Goal: Check status: Check status

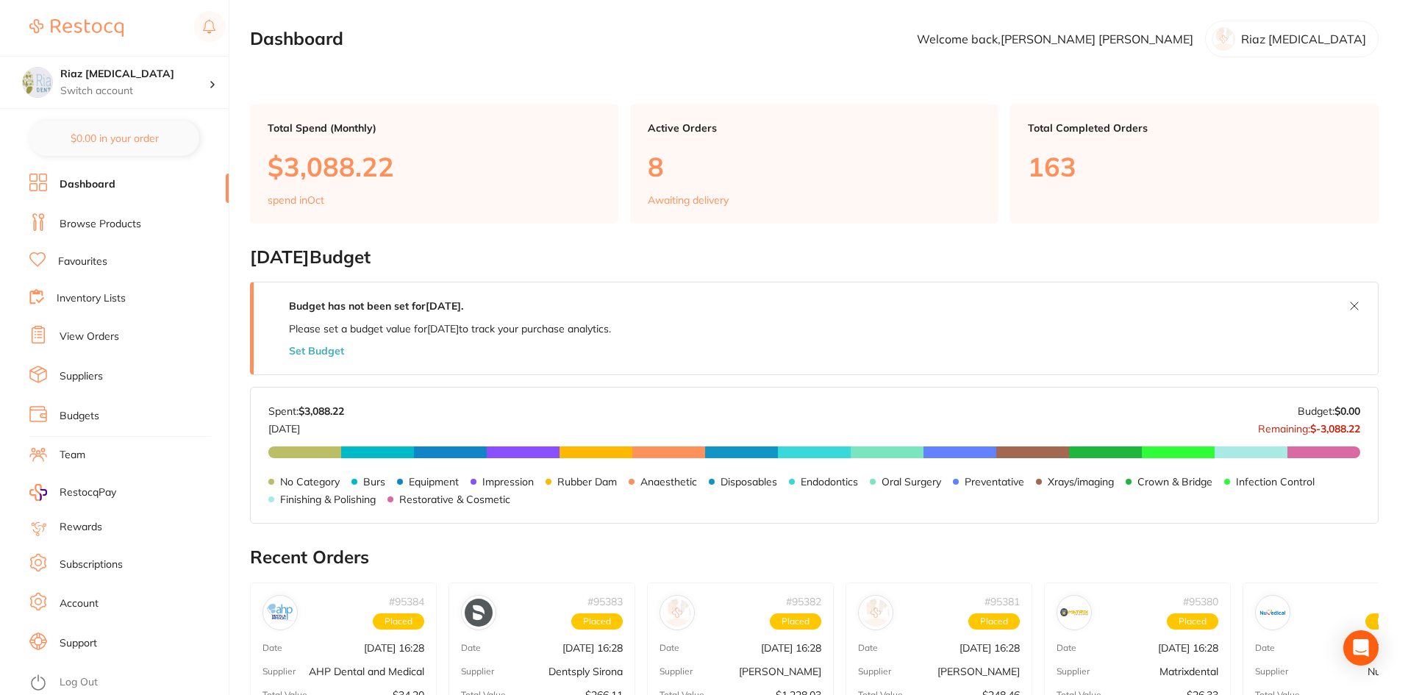
click at [80, 340] on link "View Orders" at bounding box center [90, 336] width 60 height 15
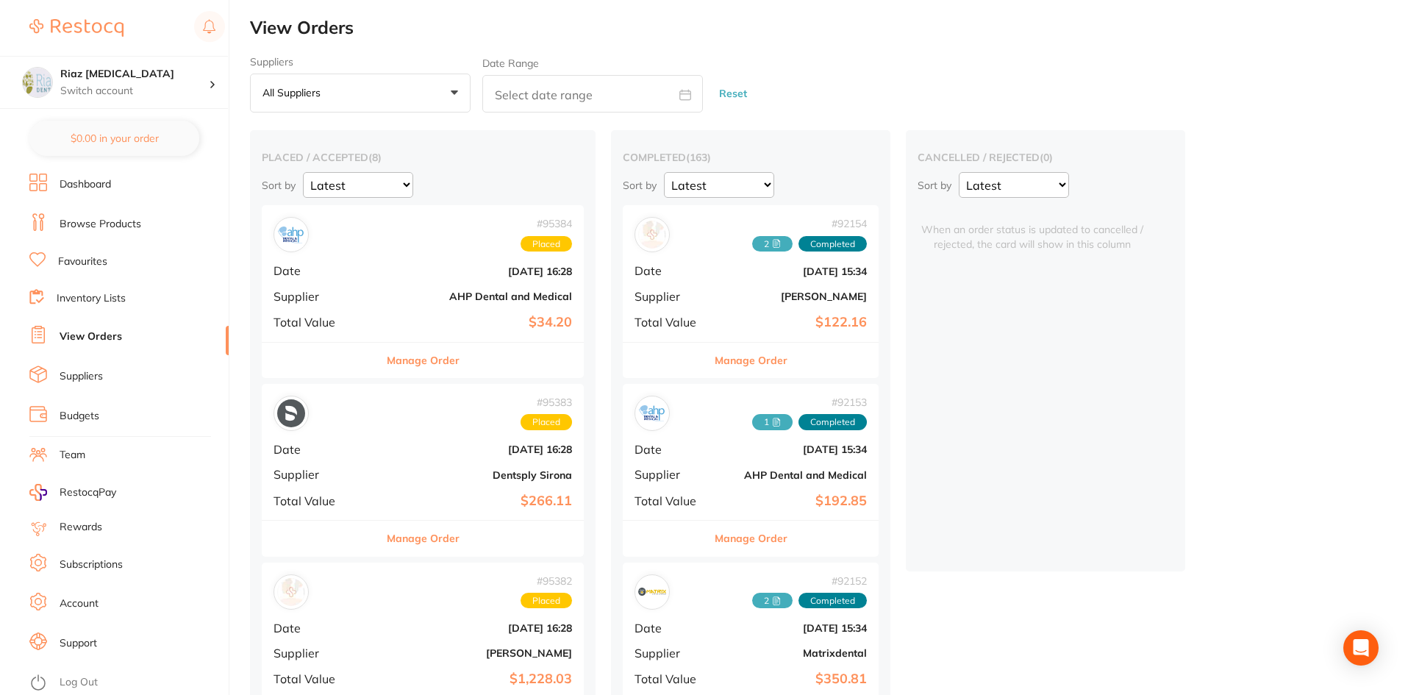
click at [404, 265] on b "[DATE] 16:28" at bounding box center [476, 271] width 191 height 12
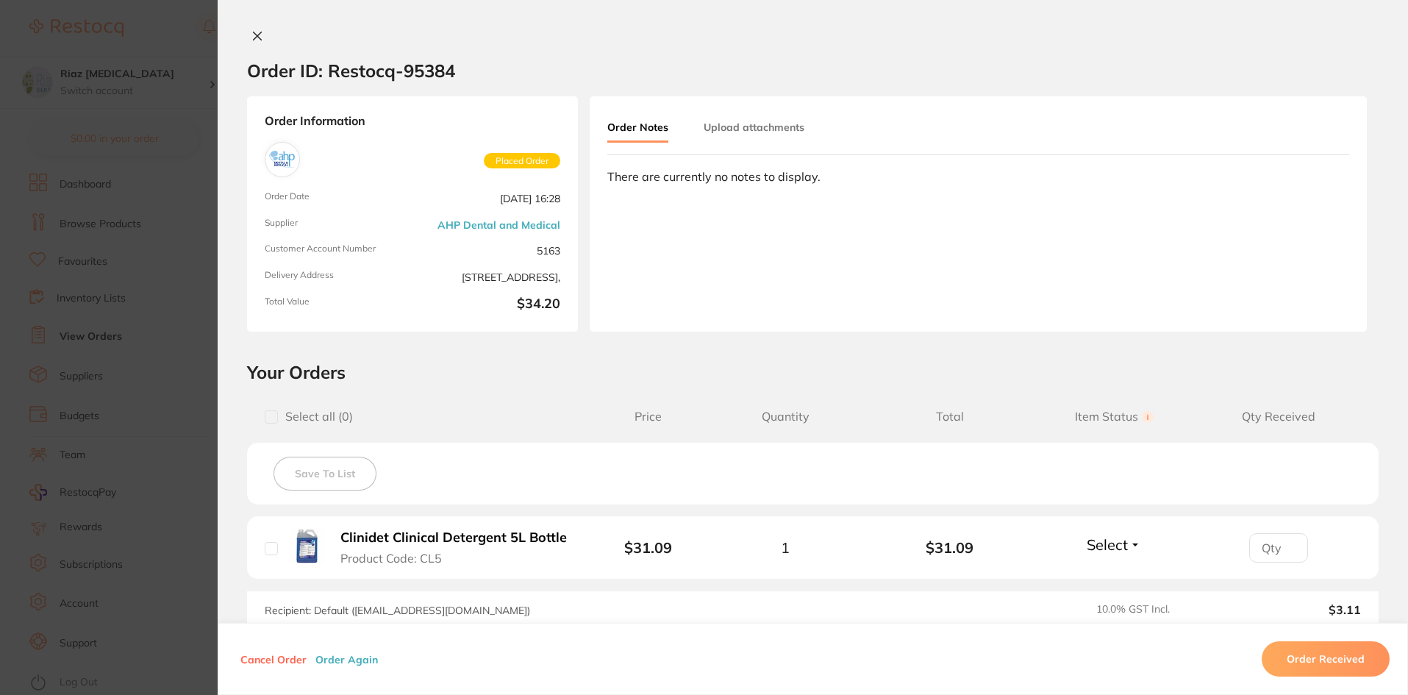
click at [191, 160] on section "Order ID: Restocq- 95384 Order Information Placed Order Order Date [DATE] 16:28…" at bounding box center [704, 347] width 1408 height 695
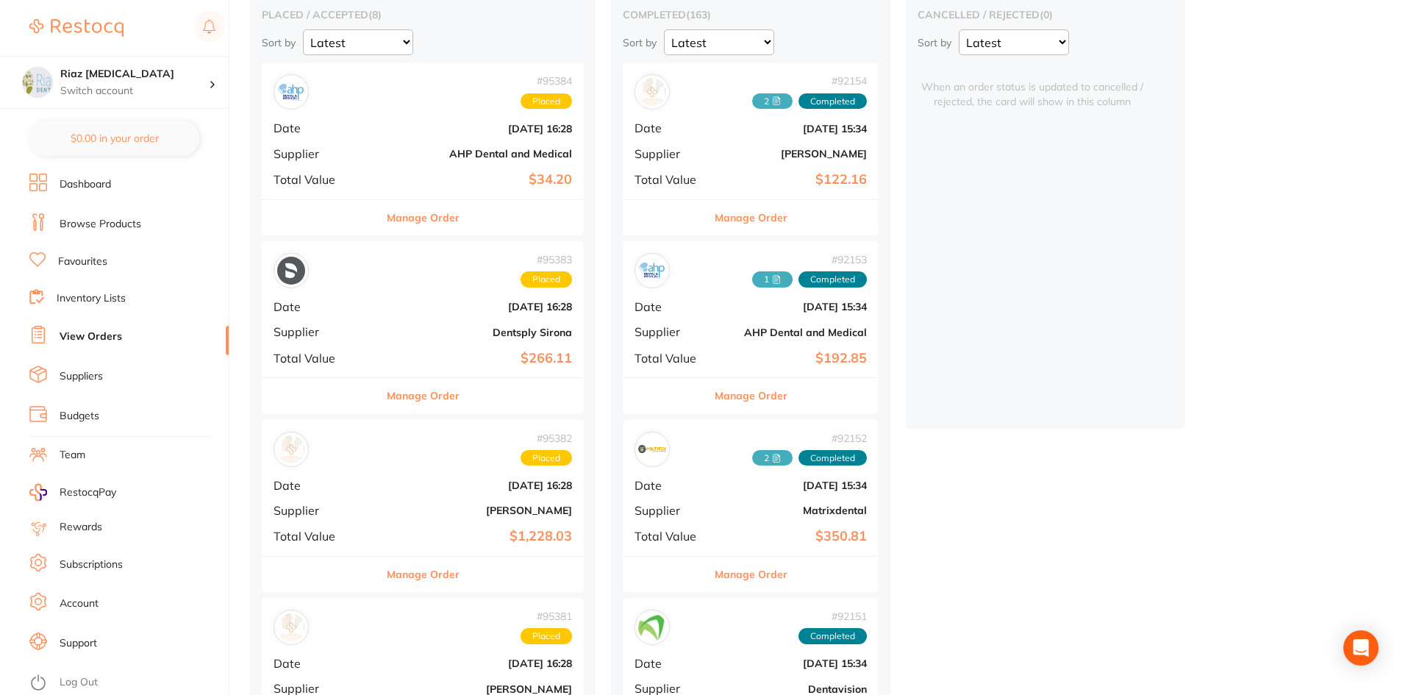
scroll to position [147, 0]
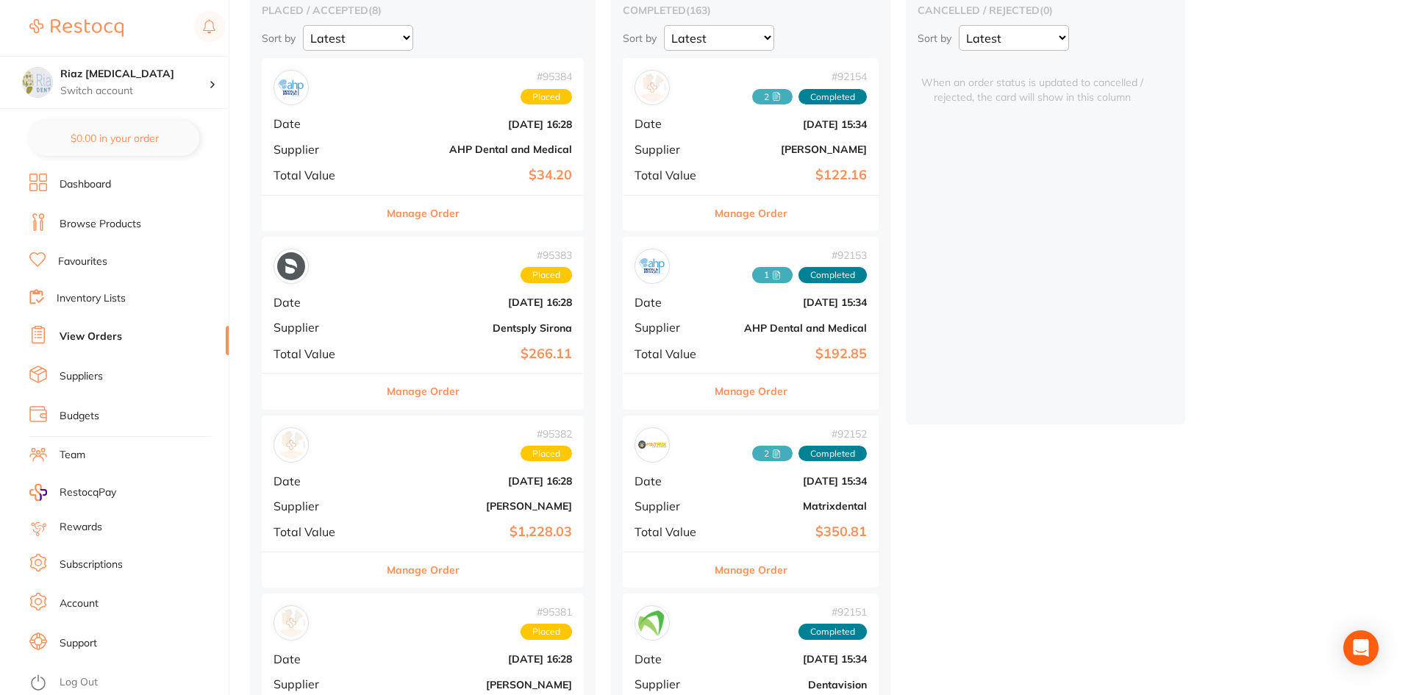
click at [410, 306] on b "[DATE] 16:28" at bounding box center [476, 302] width 191 height 12
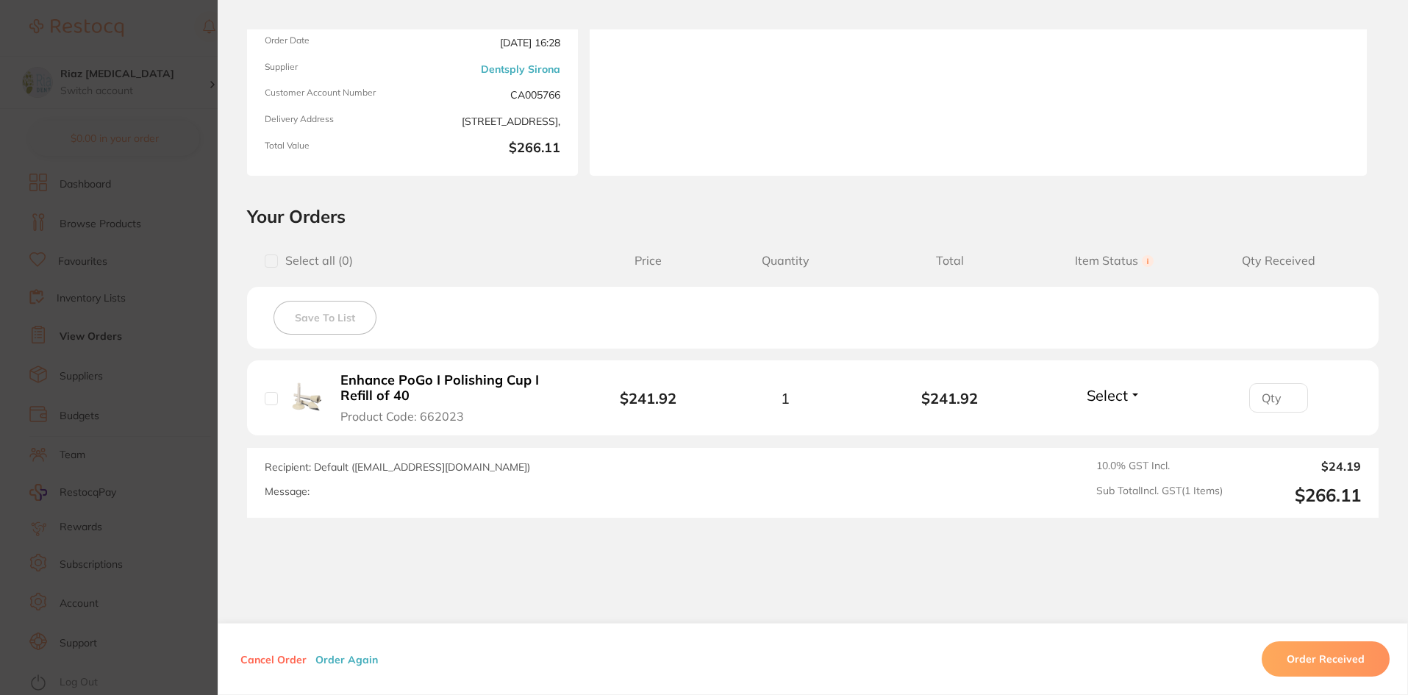
scroll to position [198, 0]
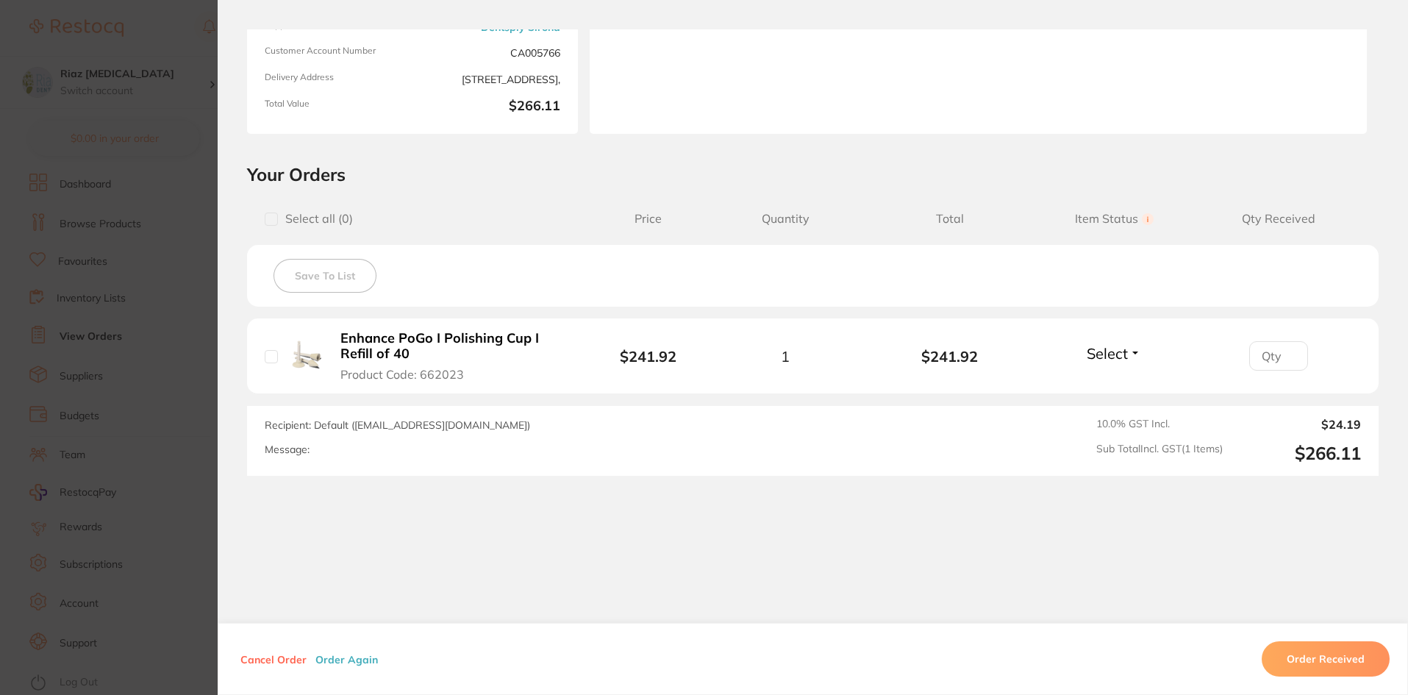
click at [183, 225] on section "Order ID: Restocq- 95383 Order Information Placed Order Order Date [DATE] 16:28…" at bounding box center [704, 347] width 1408 height 695
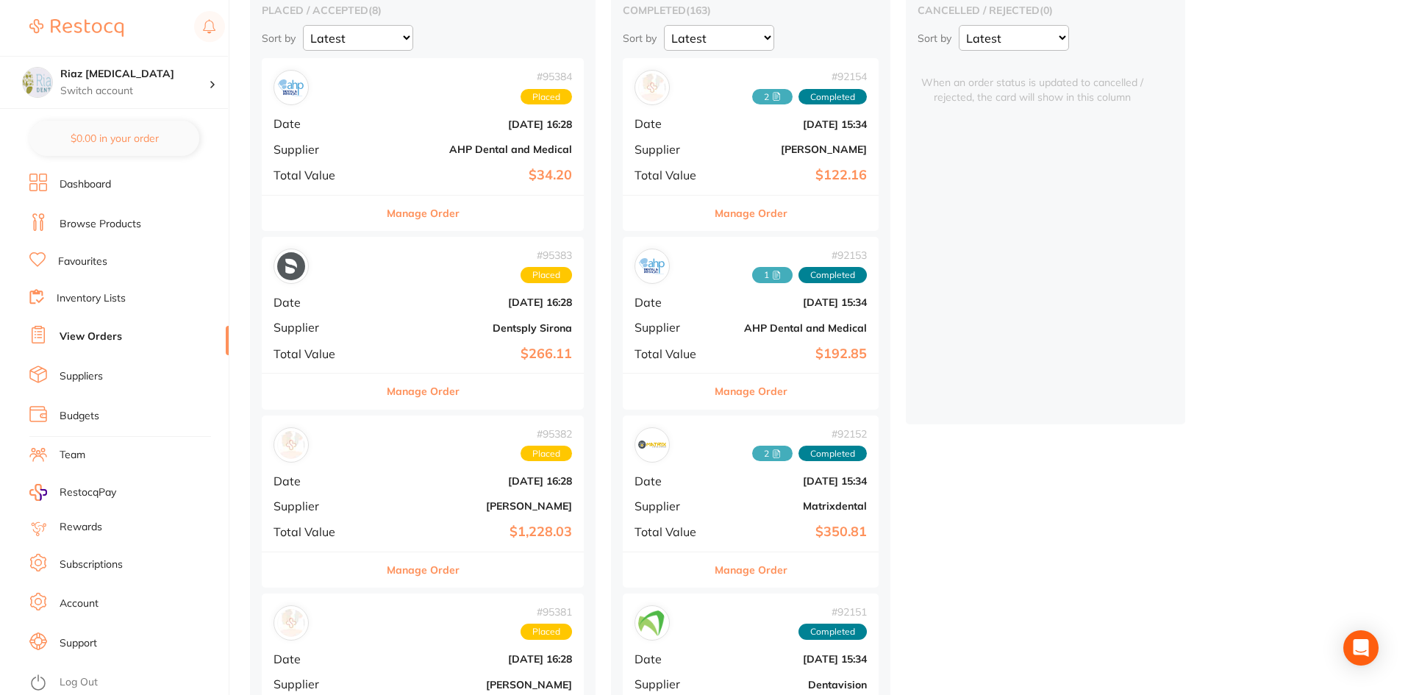
click at [420, 283] on div "# 95383 Placed" at bounding box center [423, 266] width 299 height 35
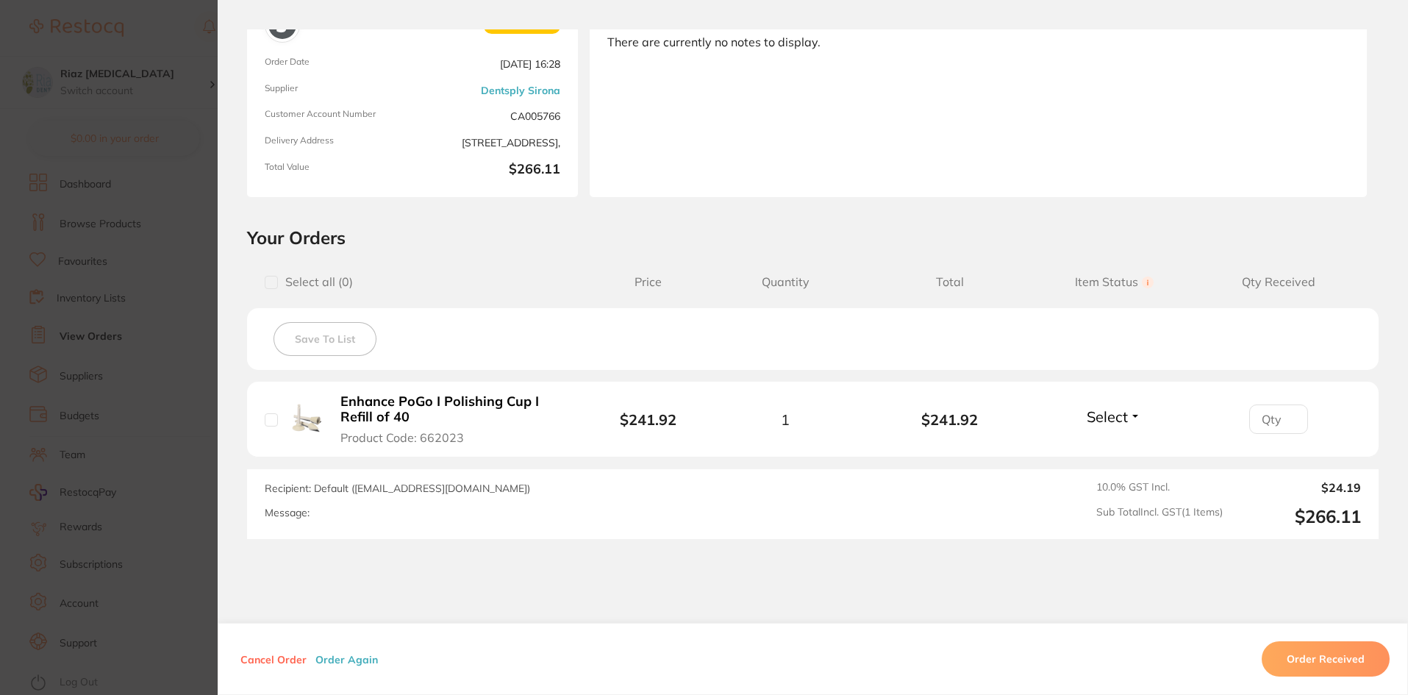
scroll to position [147, 0]
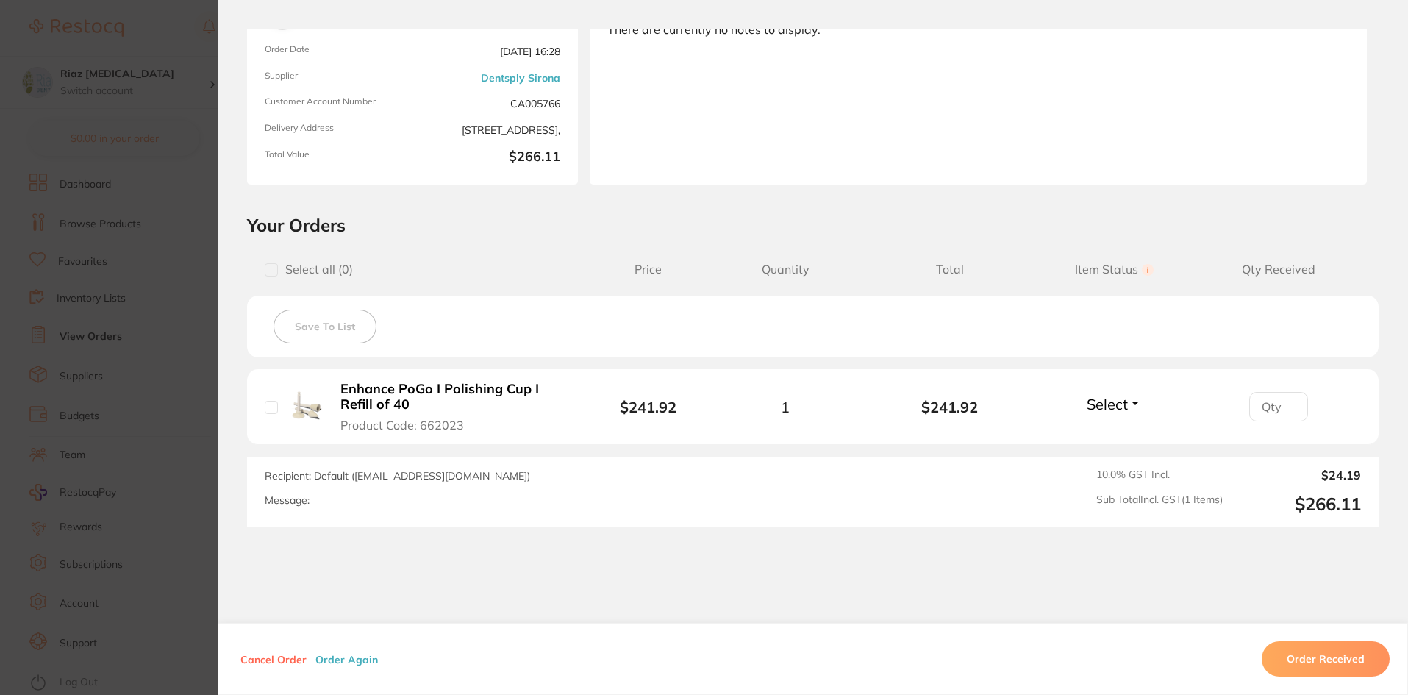
click at [176, 346] on section "Order ID: Restocq- 95383 Order Information Placed Order Order Date [DATE] 16:28…" at bounding box center [704, 347] width 1408 height 695
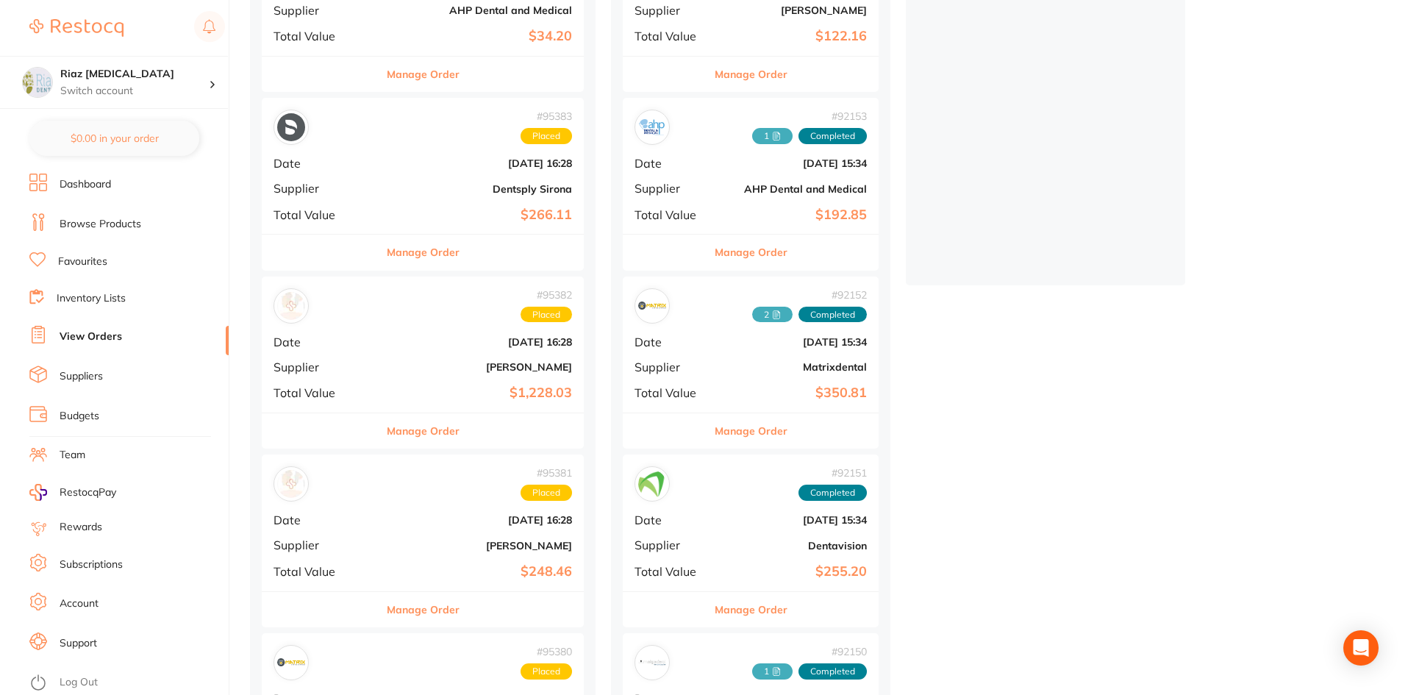
scroll to position [294, 0]
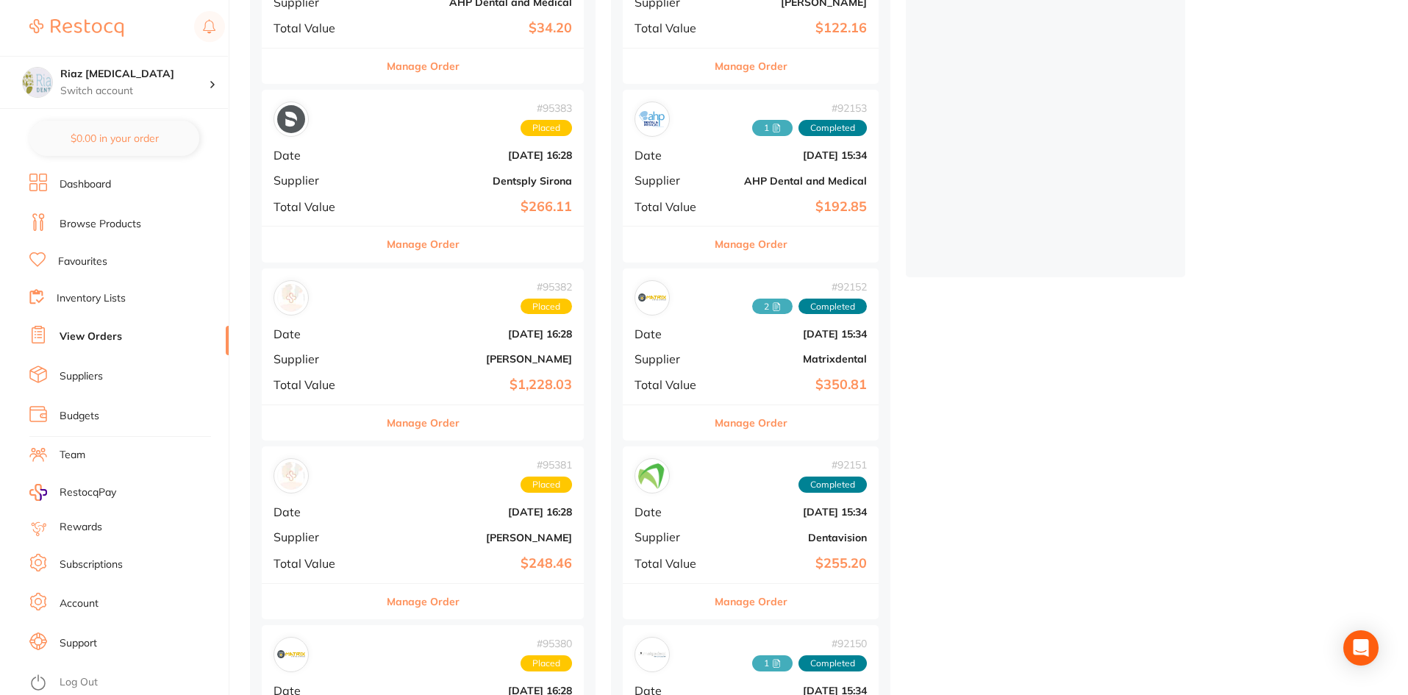
click at [413, 326] on div "# 95382 Placed Date [DATE] 16:28 Supplier [PERSON_NAME] Total Value $1,228.03" at bounding box center [423, 336] width 322 height 136
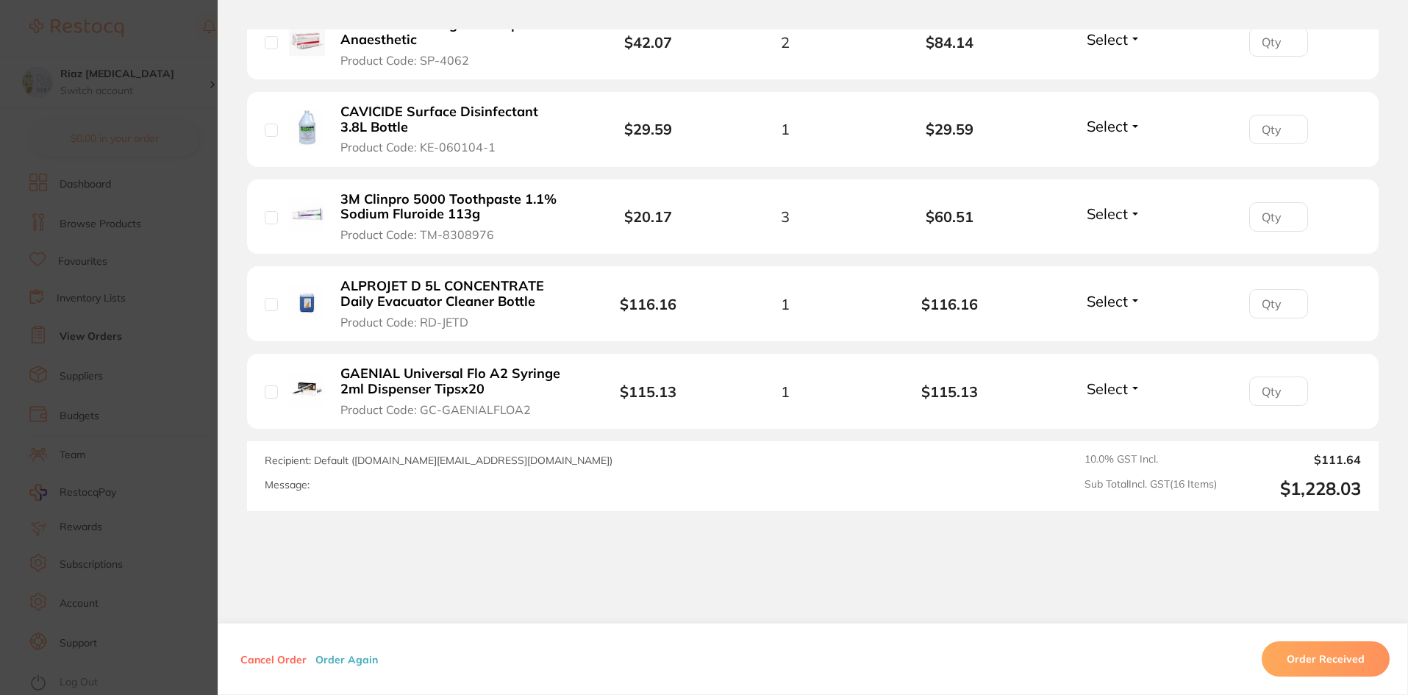
scroll to position [1471, 0]
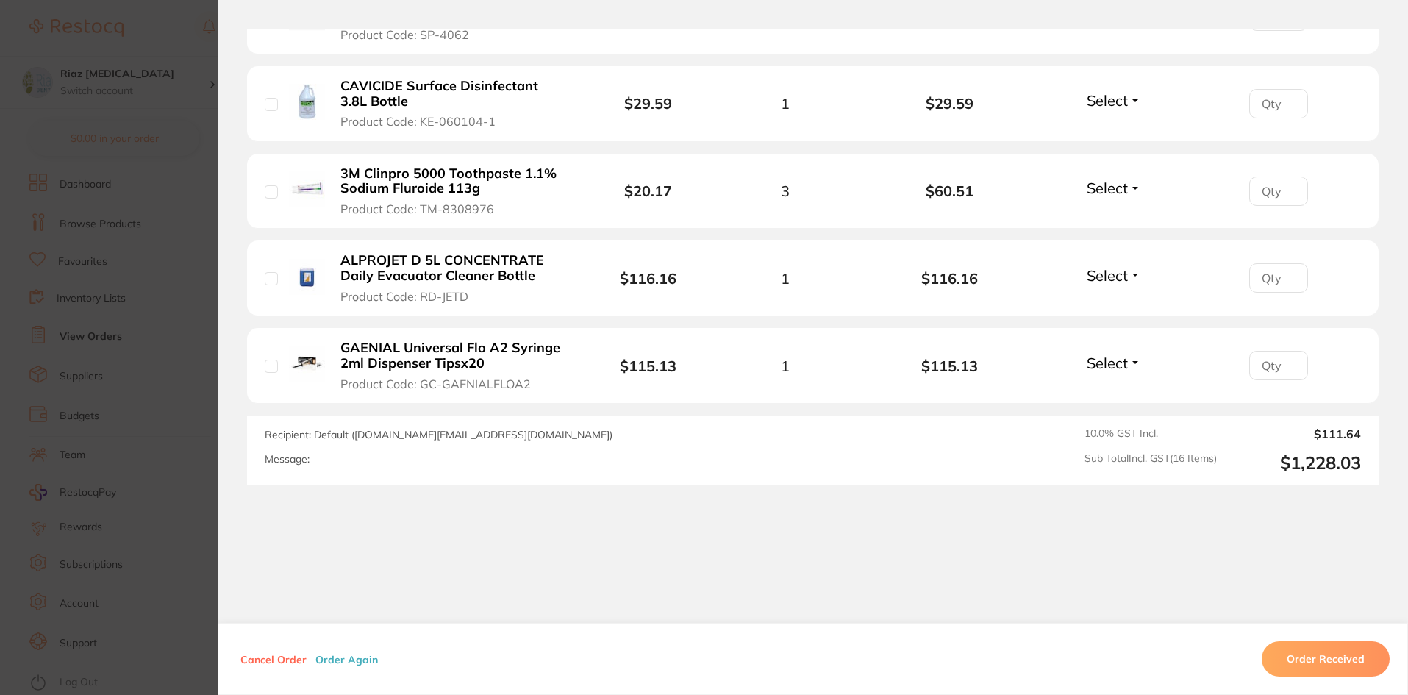
click at [185, 299] on section "Order ID: Restocq- 95382 Order Information Placed Order Order Date [DATE] 16:28…" at bounding box center [704, 347] width 1408 height 695
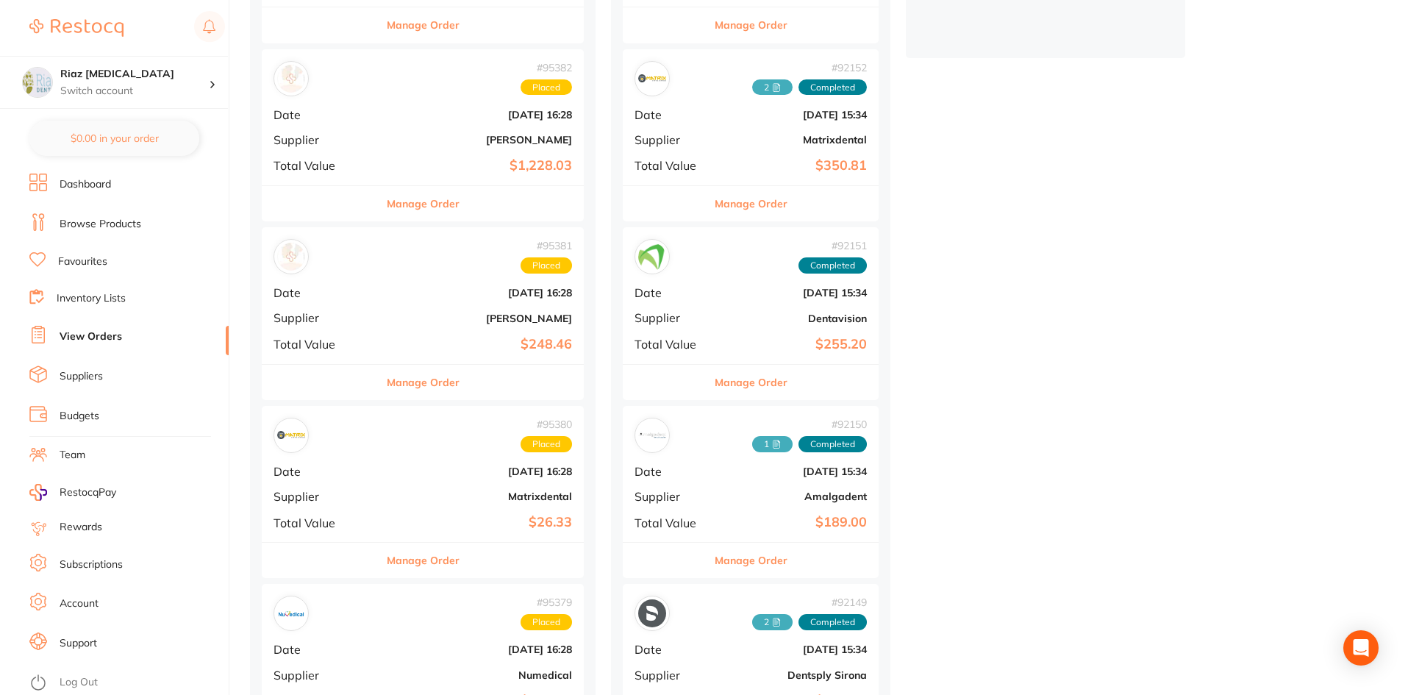
scroll to position [515, 0]
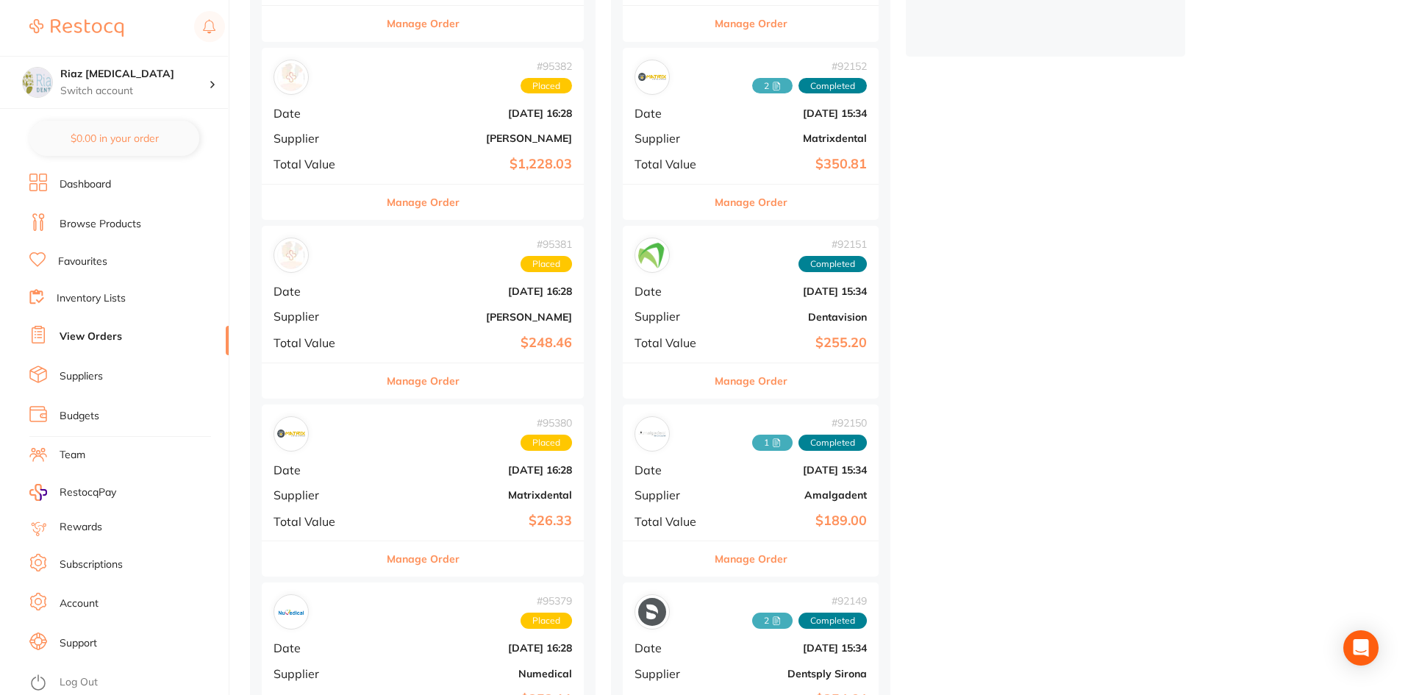
click at [418, 309] on div "# 95381 Placed Date [DATE] 16:28 Supplier [PERSON_NAME] Total Value $248.46" at bounding box center [423, 294] width 322 height 136
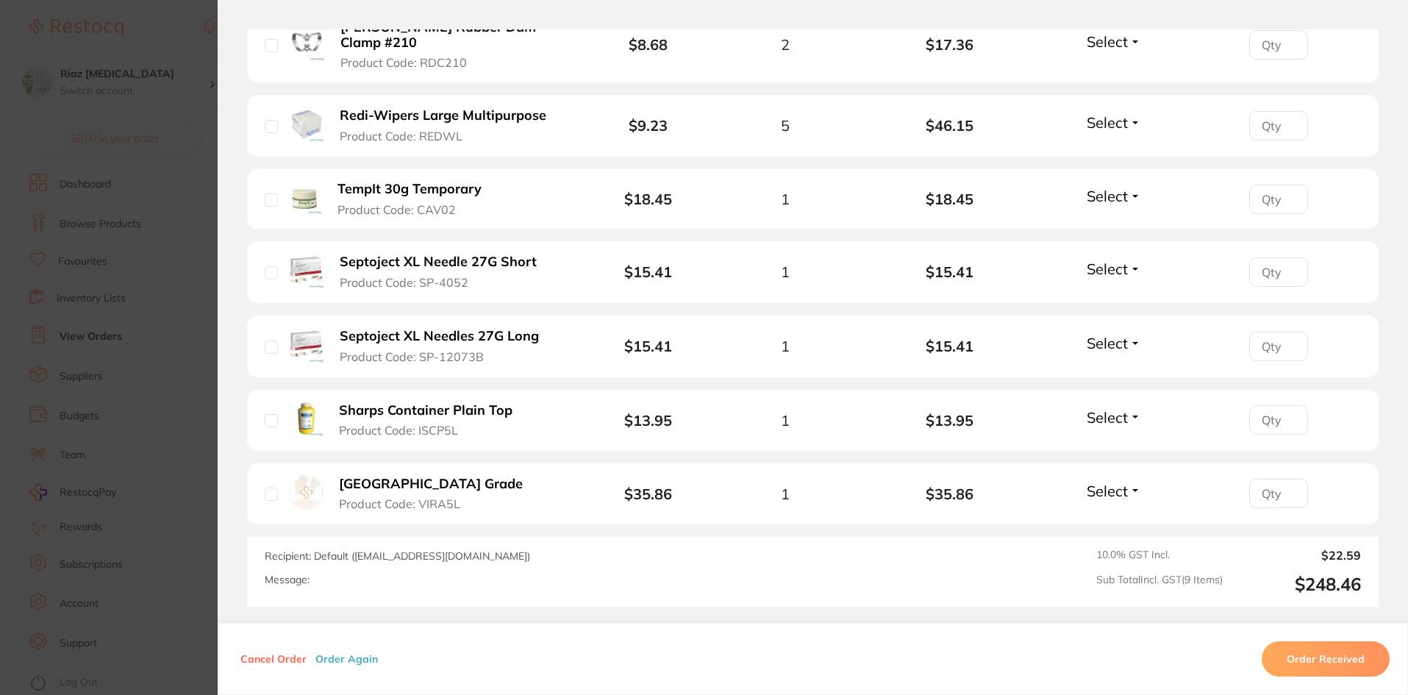
scroll to position [662, 0]
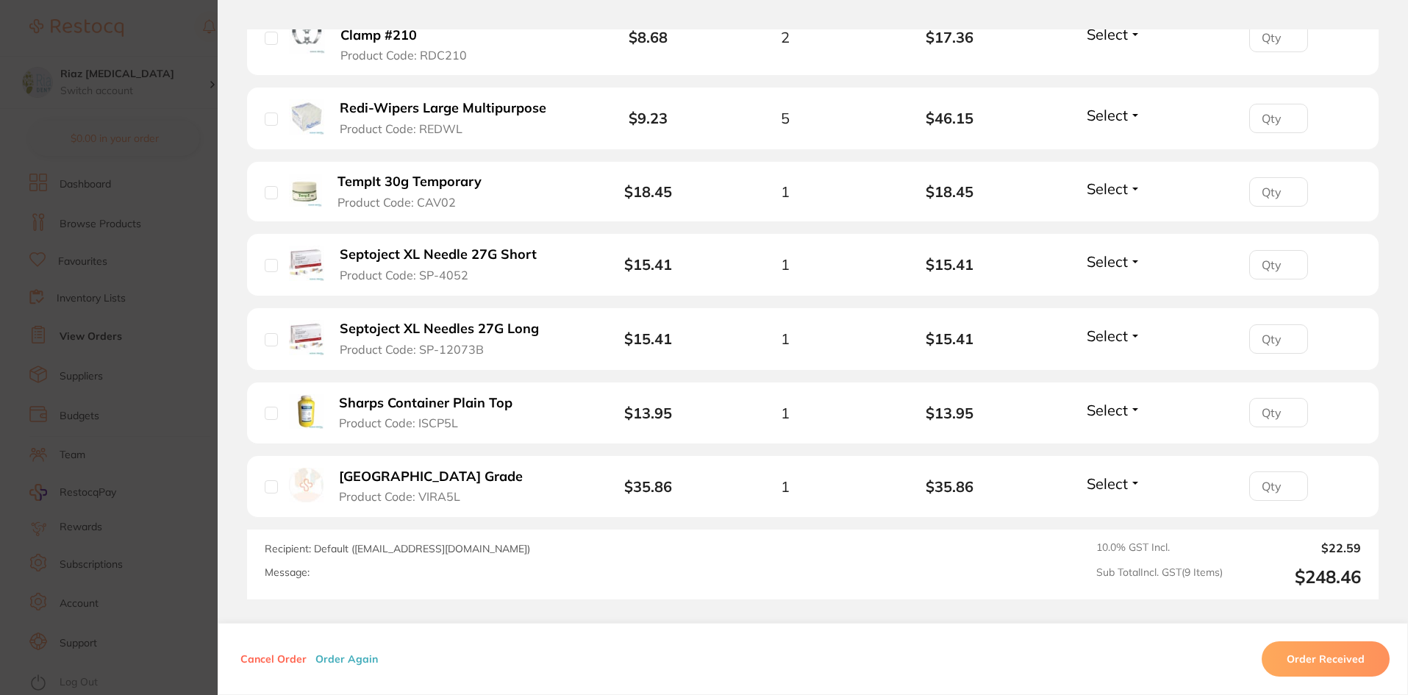
click at [180, 253] on section "Order ID: Restocq- 95381 Order Information Placed Order Order Date [DATE] 16:28…" at bounding box center [704, 347] width 1408 height 695
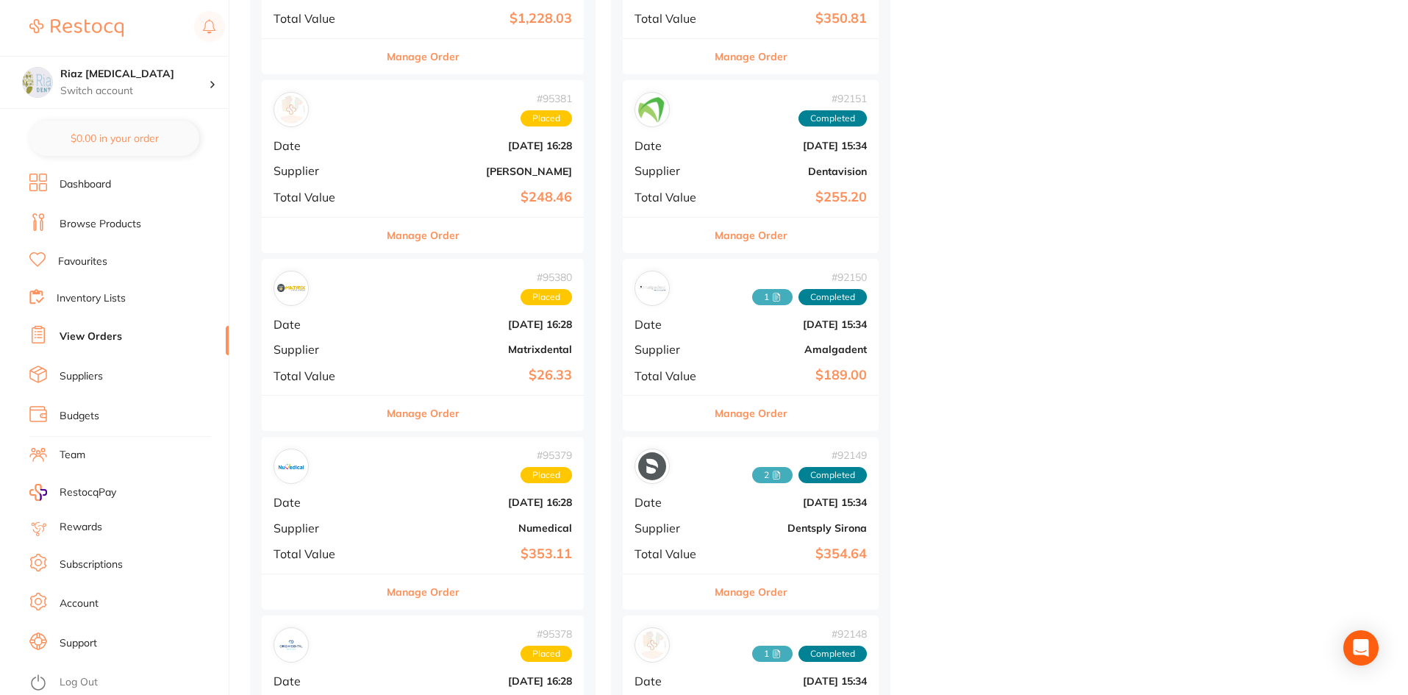
scroll to position [662, 0]
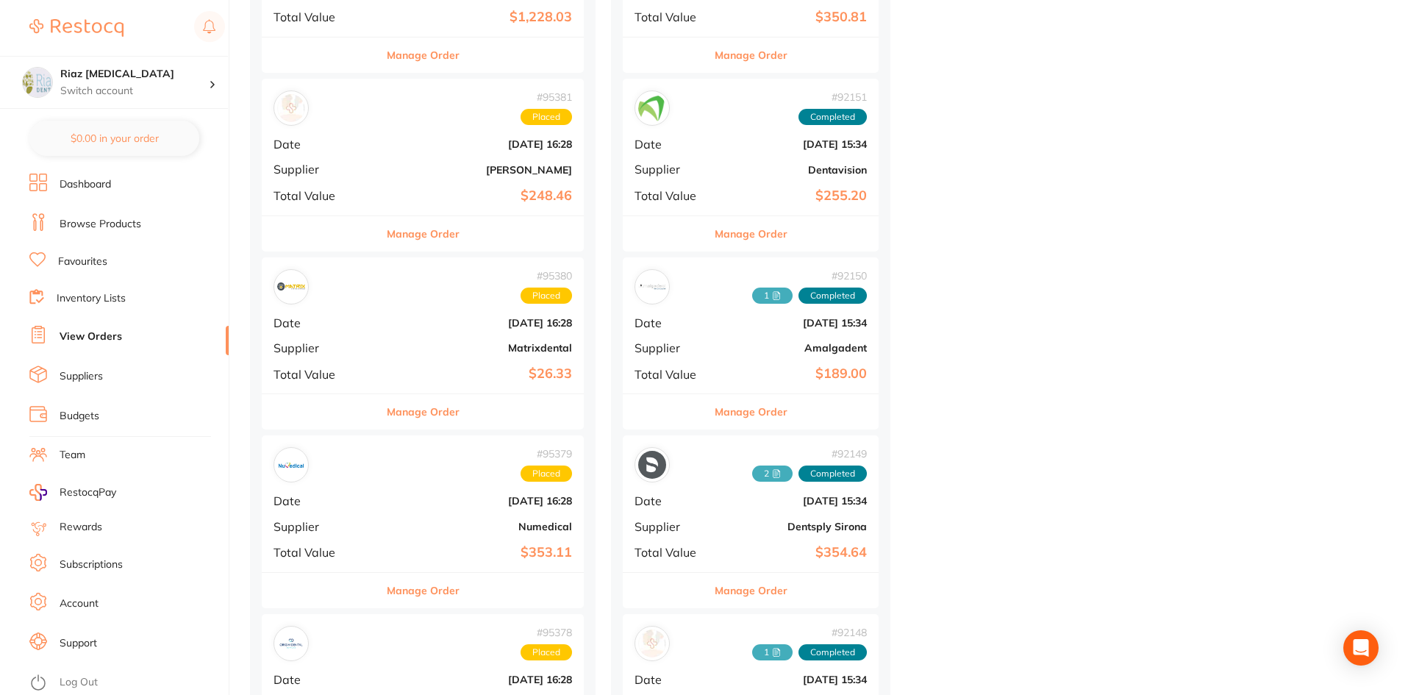
click at [398, 335] on div "# 95380 Placed Date [DATE] 16:28 Supplier Matrixdental Total Value $26.33" at bounding box center [423, 325] width 322 height 136
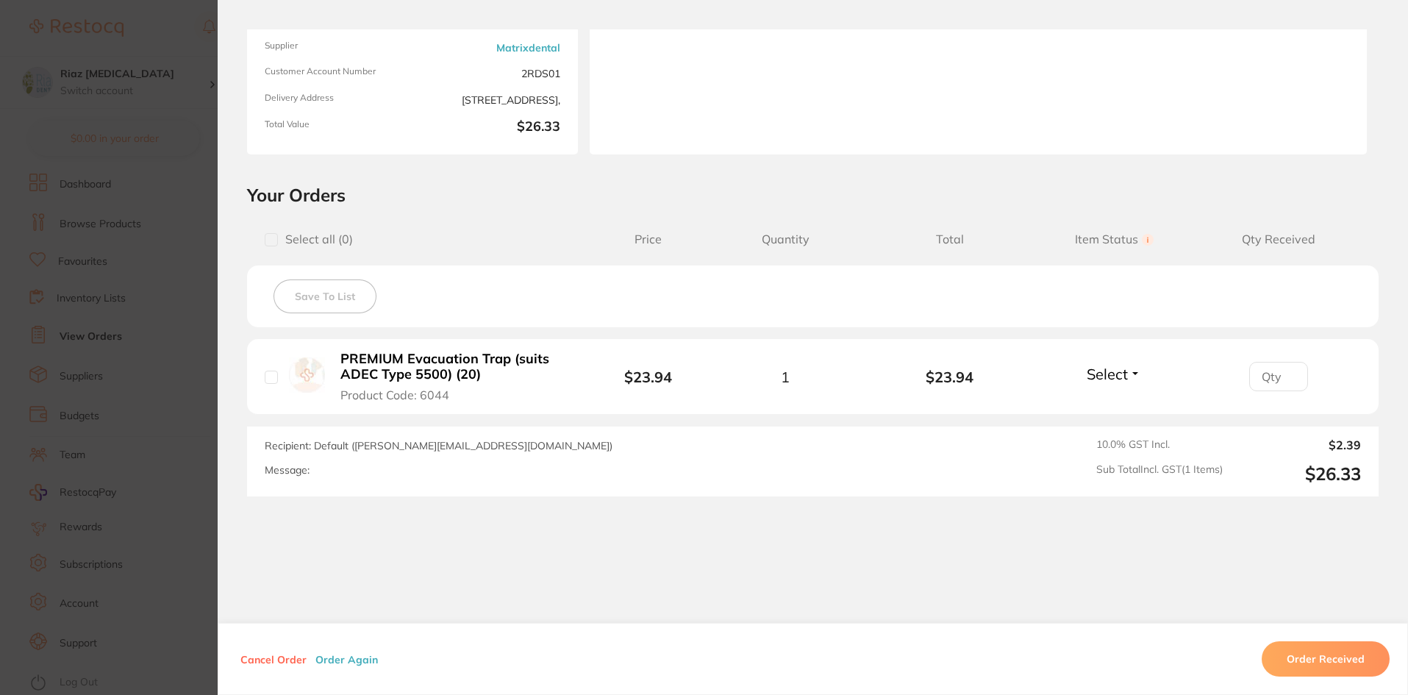
scroll to position [198, 0]
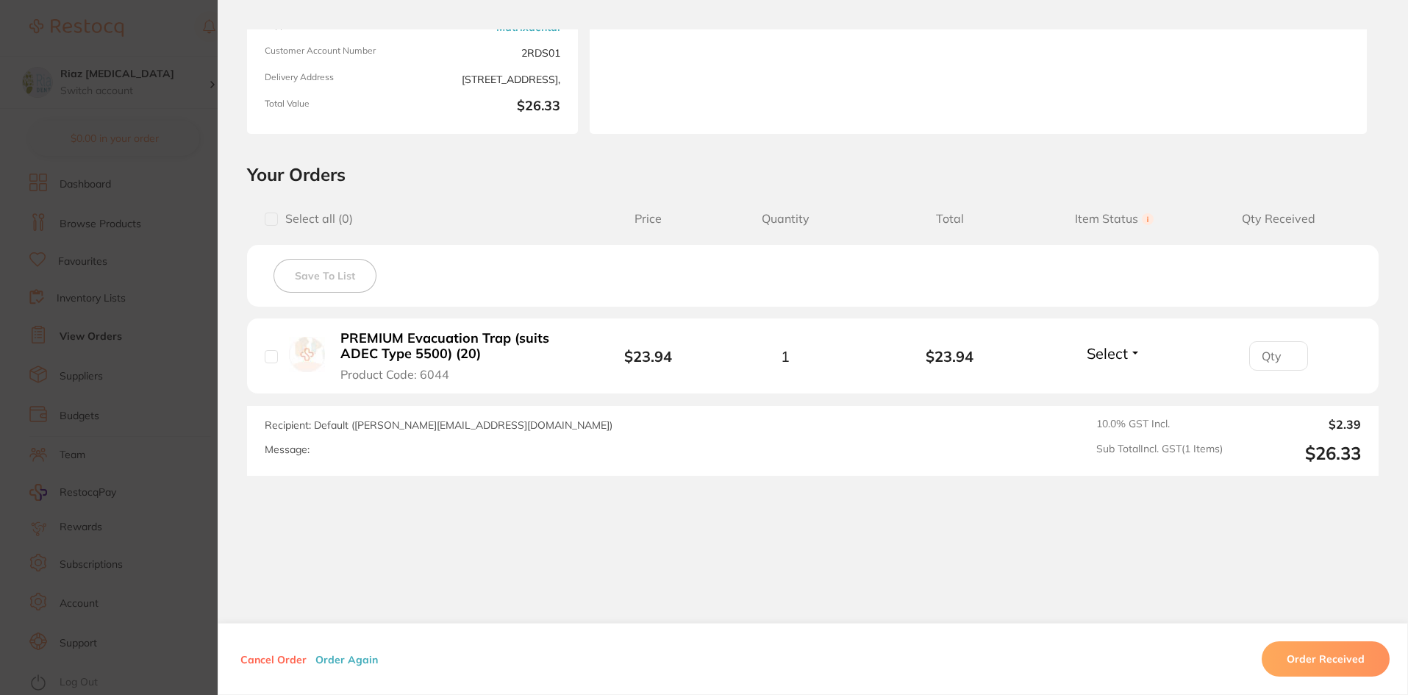
click at [188, 271] on section "Order ID: Restocq- 95380 Order Information Placed Order Order Date [DATE] 16:28…" at bounding box center [704, 347] width 1408 height 695
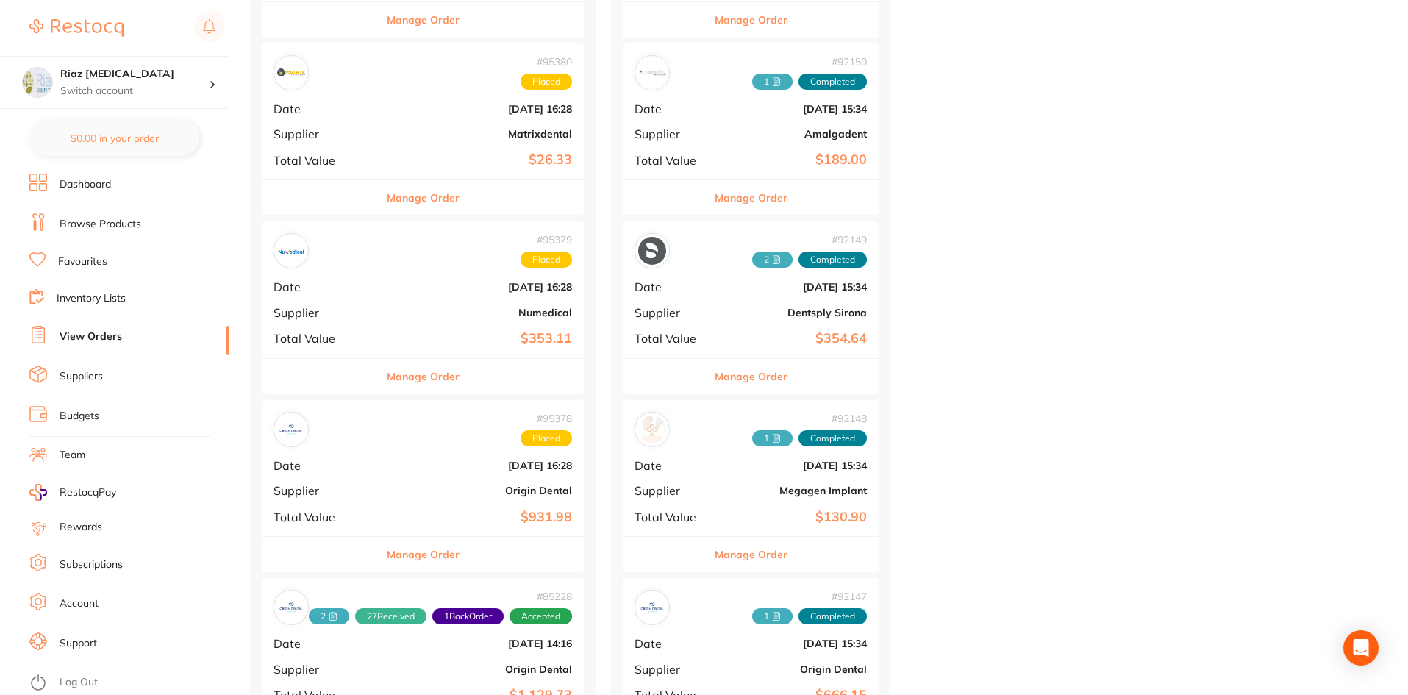
scroll to position [882, 0]
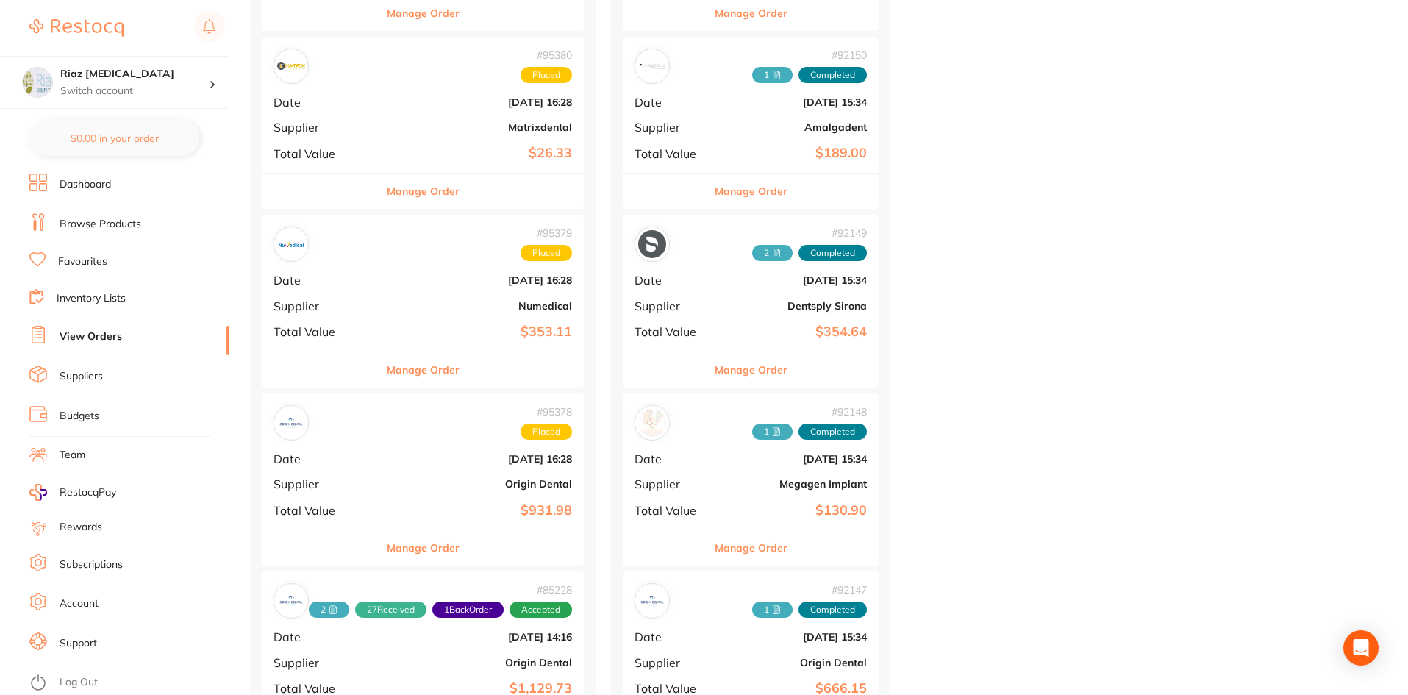
click at [369, 282] on span "Date" at bounding box center [322, 280] width 96 height 13
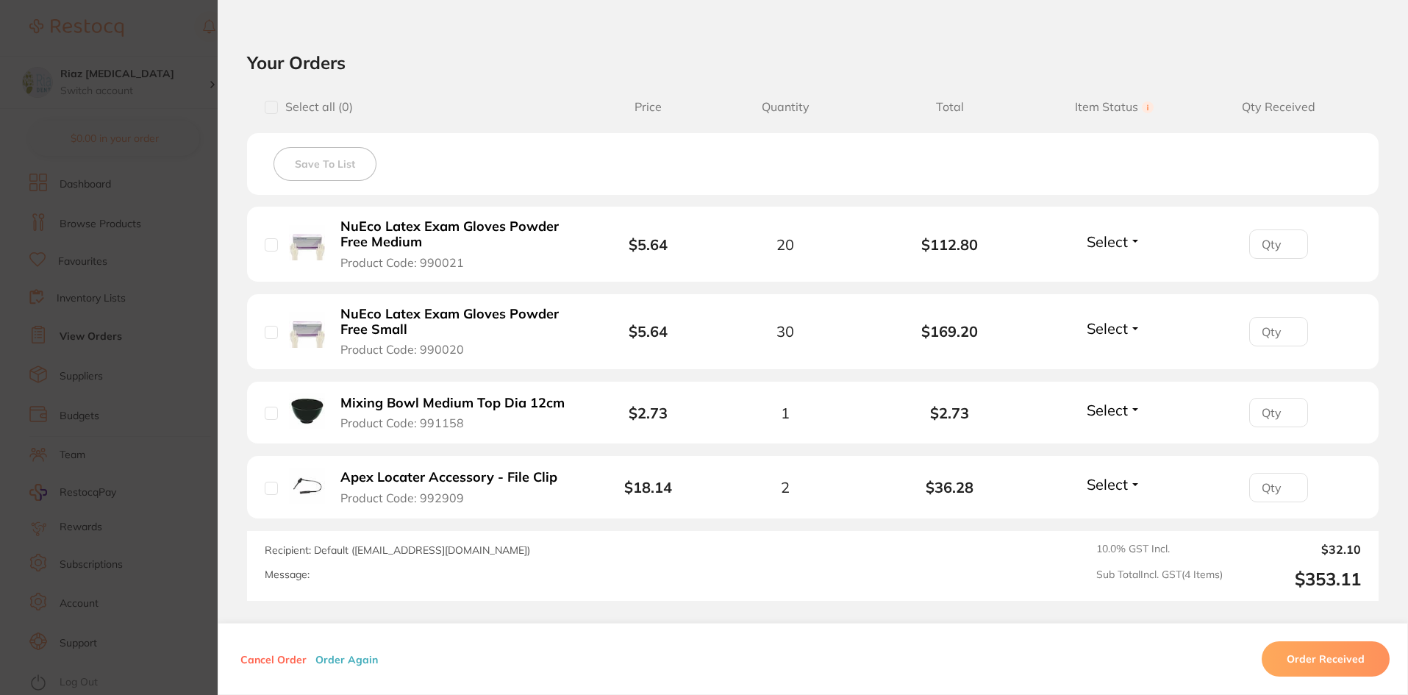
scroll to position [368, 0]
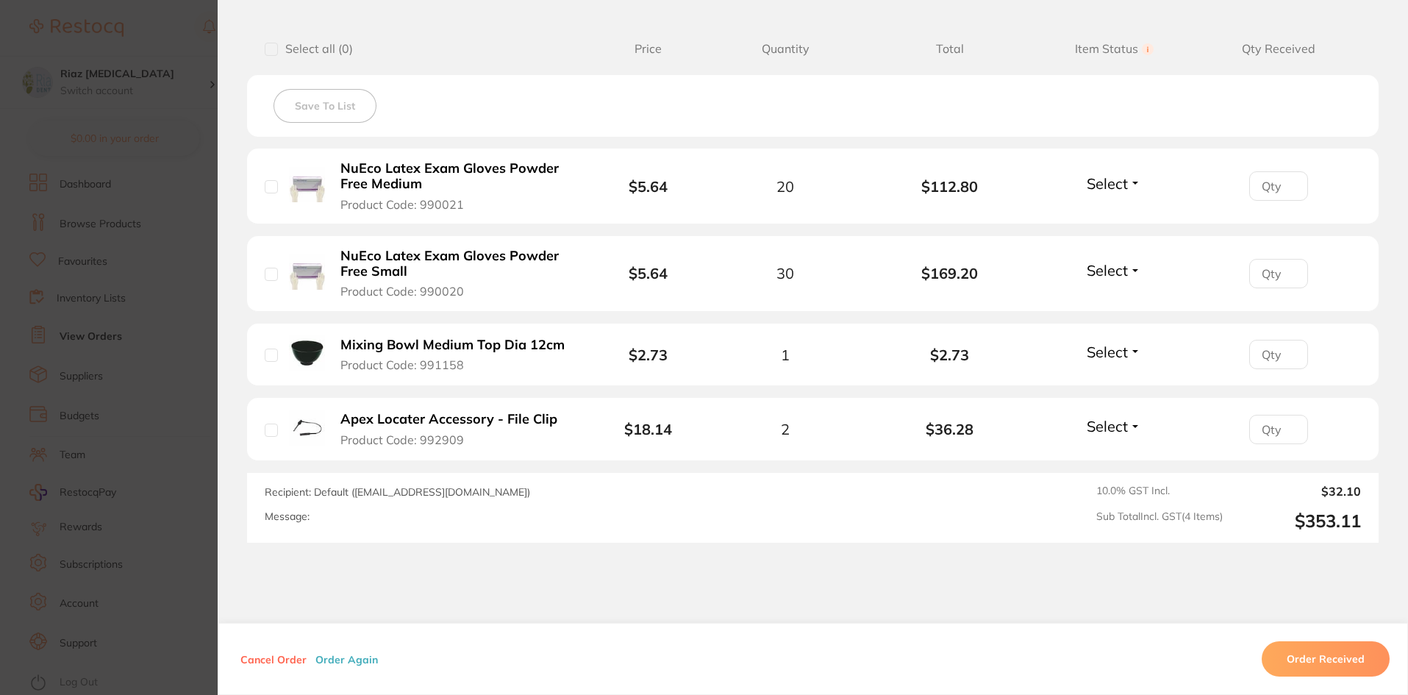
click at [187, 265] on section "Order ID: Restocq- 95379 Order Information Placed Order Order Date [DATE] 16:28…" at bounding box center [704, 347] width 1408 height 695
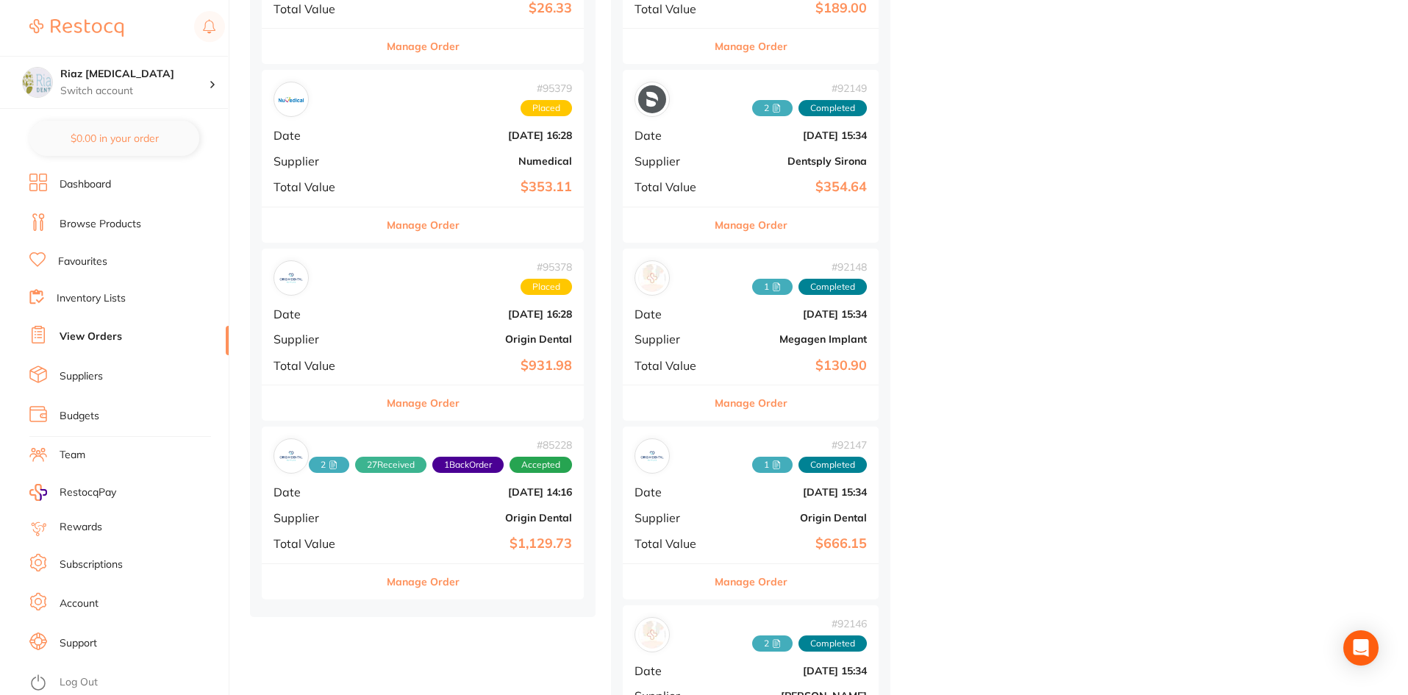
scroll to position [1029, 0]
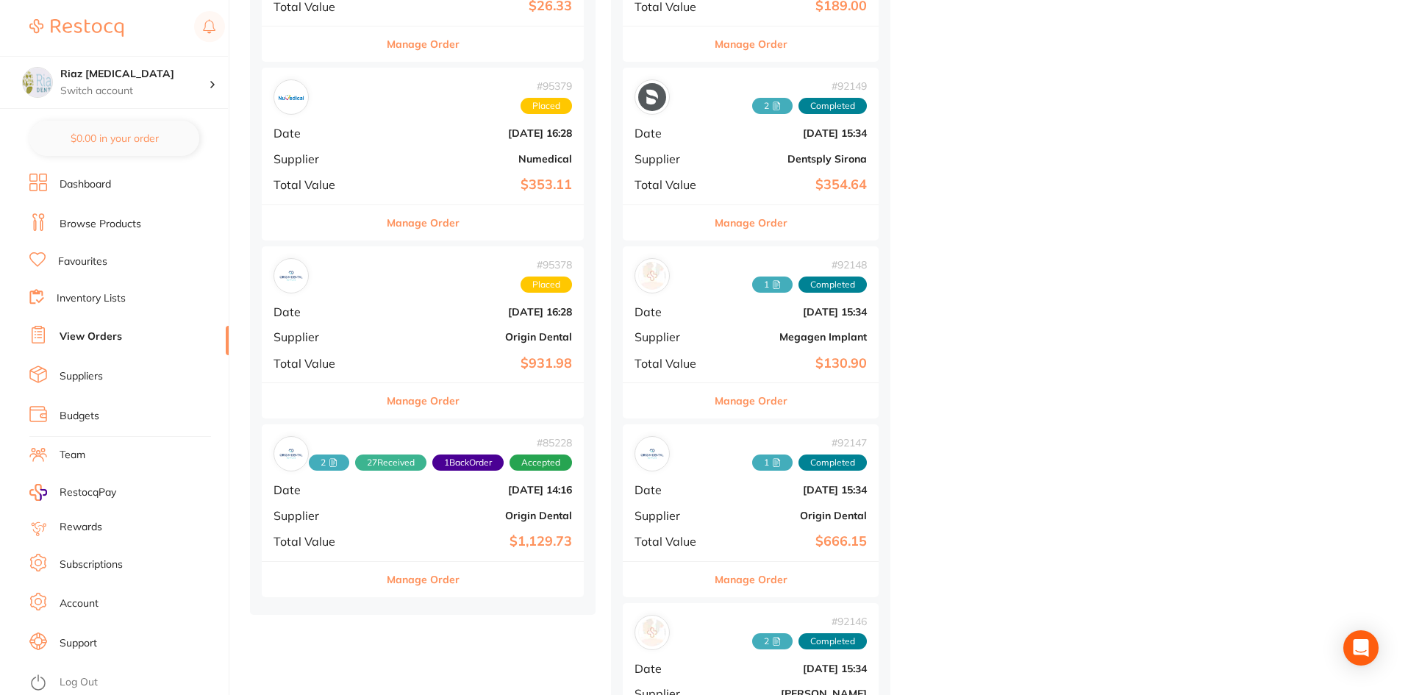
click at [377, 320] on div "# 95378 Placed Date [DATE] 16:28 Supplier Origin Dental Total Value $931.98" at bounding box center [423, 314] width 322 height 136
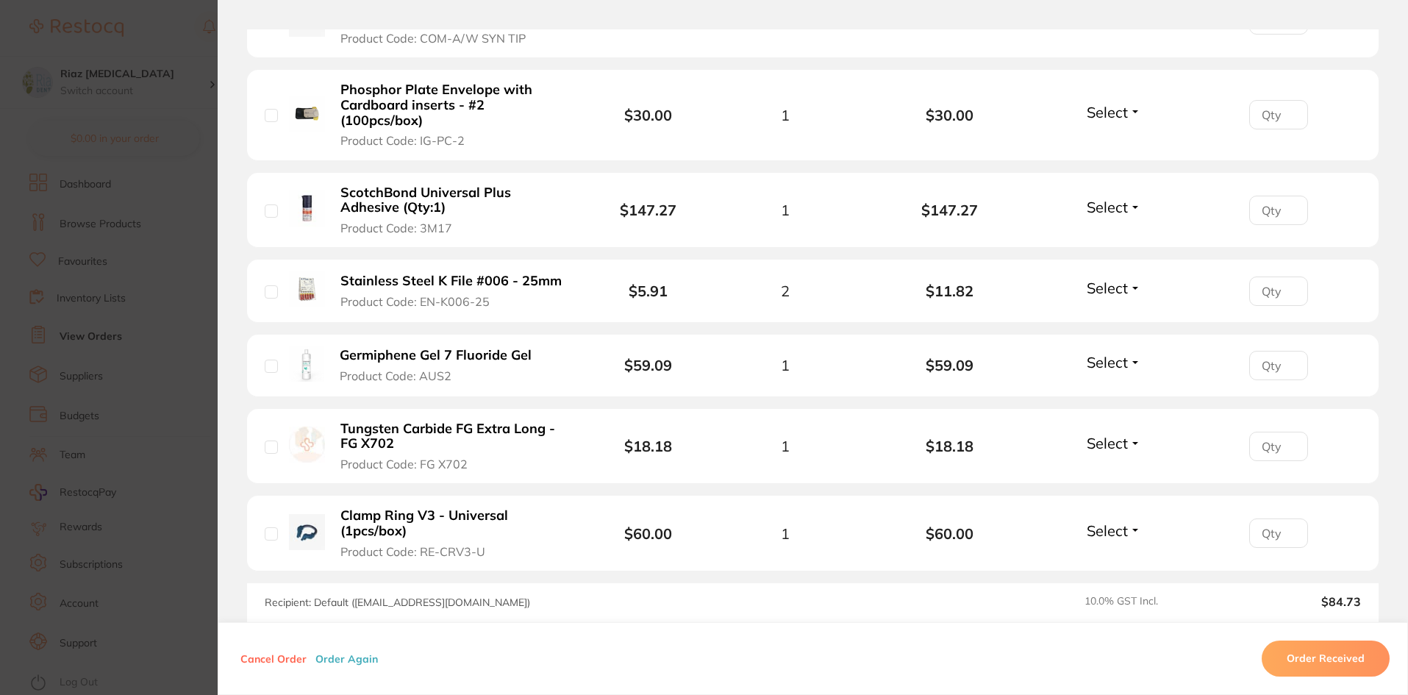
scroll to position [2353, 0]
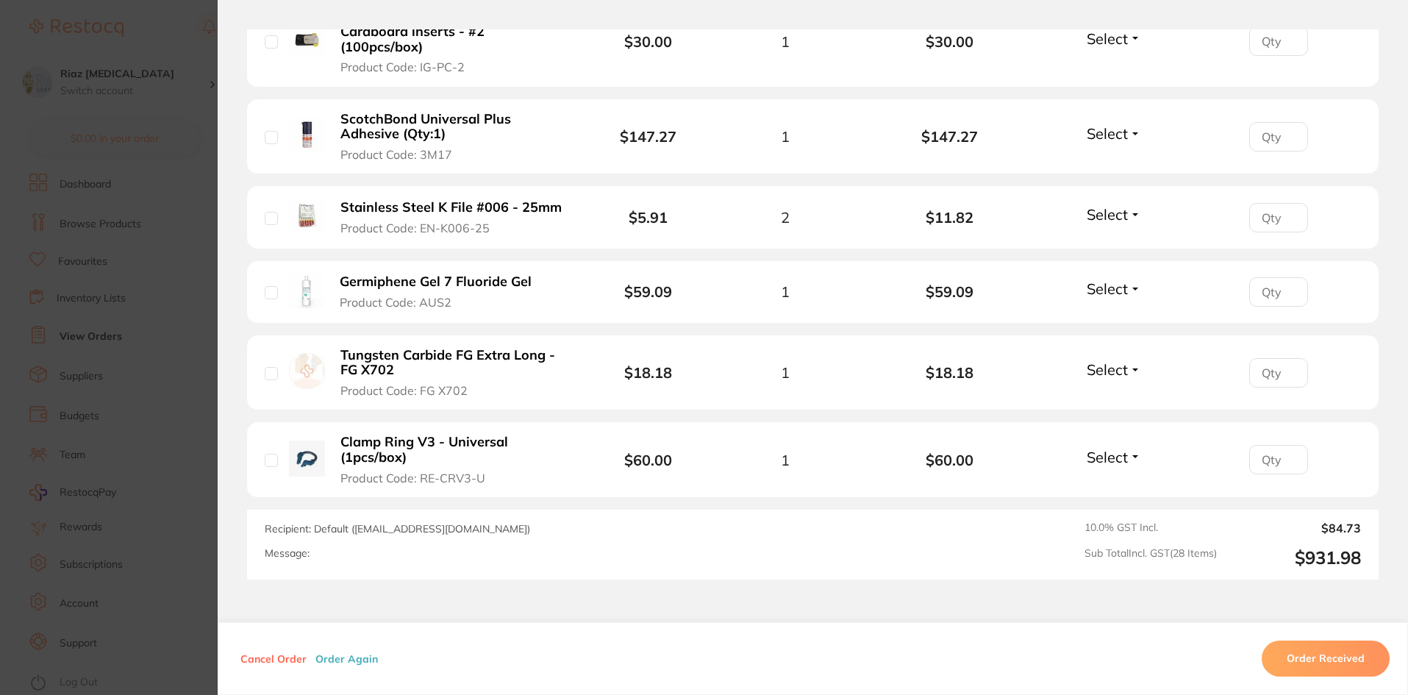
click at [176, 251] on section "Order ID: Restocq- 95378 Order Information Placed Order Order Date [DATE] 16:28…" at bounding box center [704, 347] width 1408 height 695
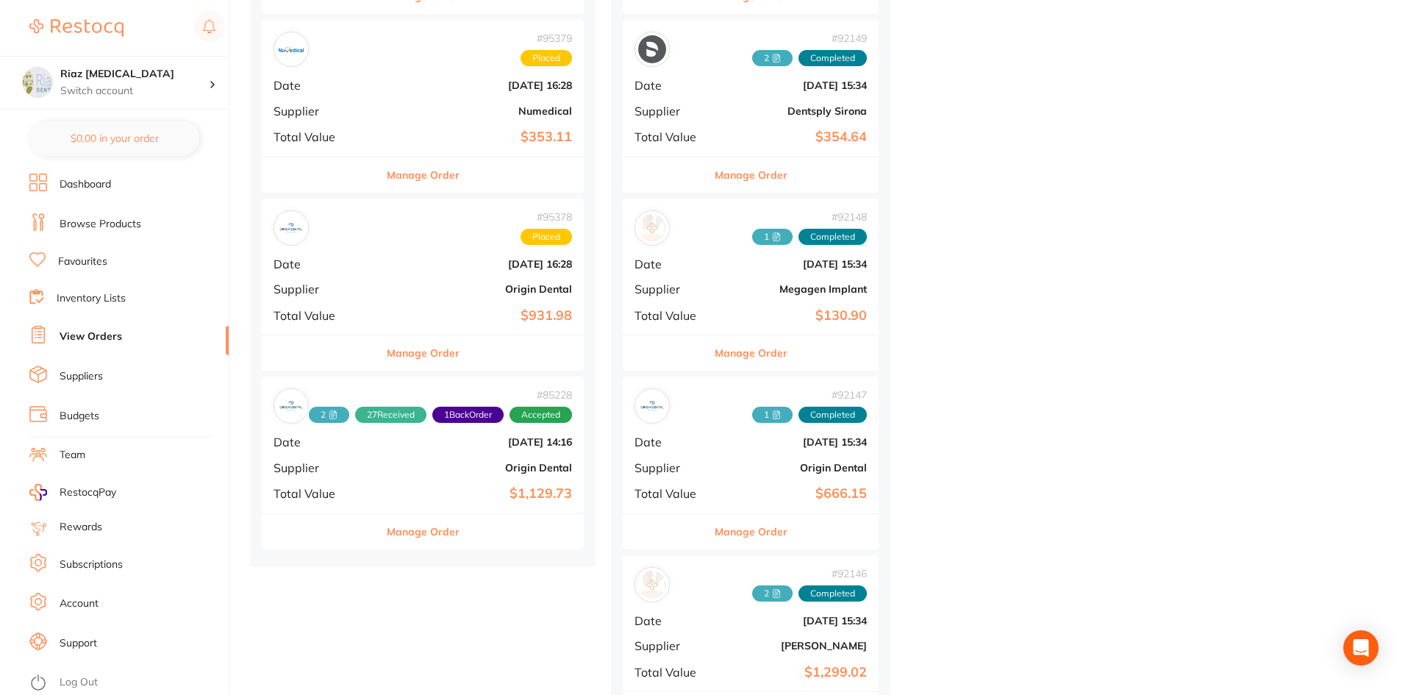
scroll to position [1103, 0]
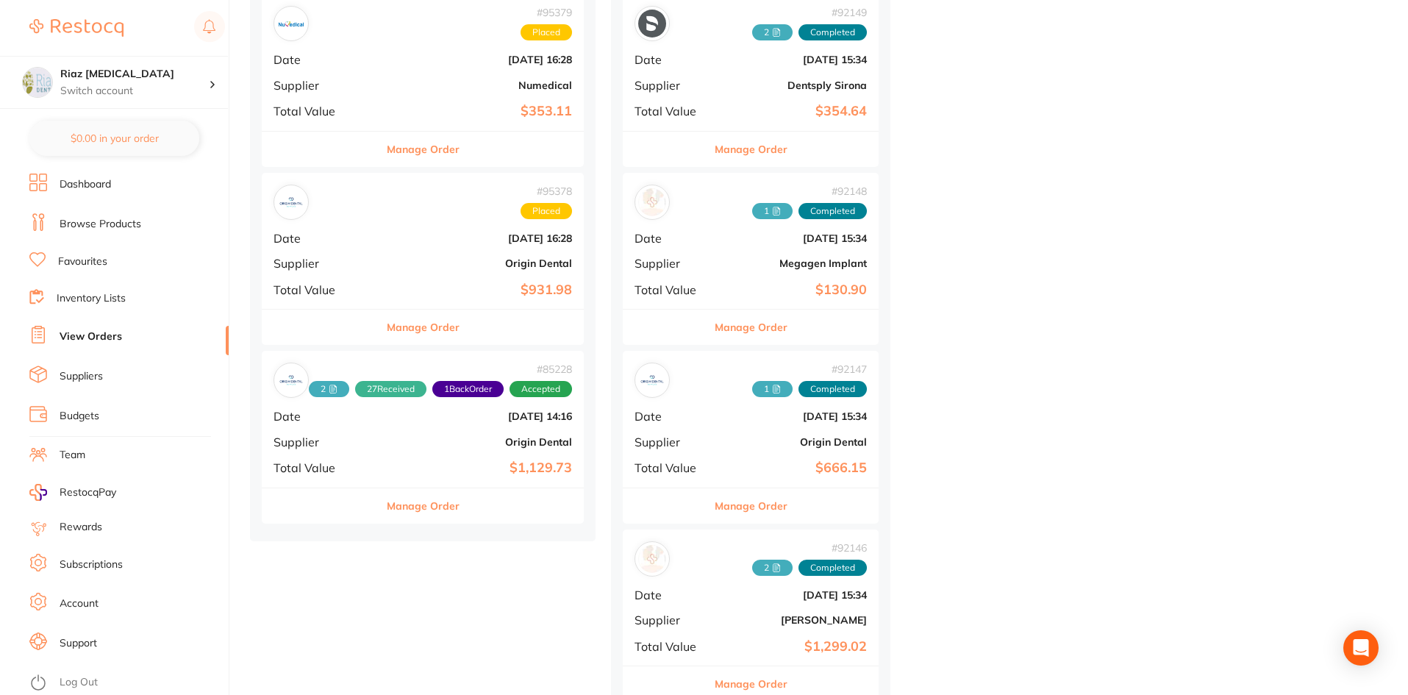
click at [412, 446] on b "Origin Dental" at bounding box center [476, 442] width 191 height 12
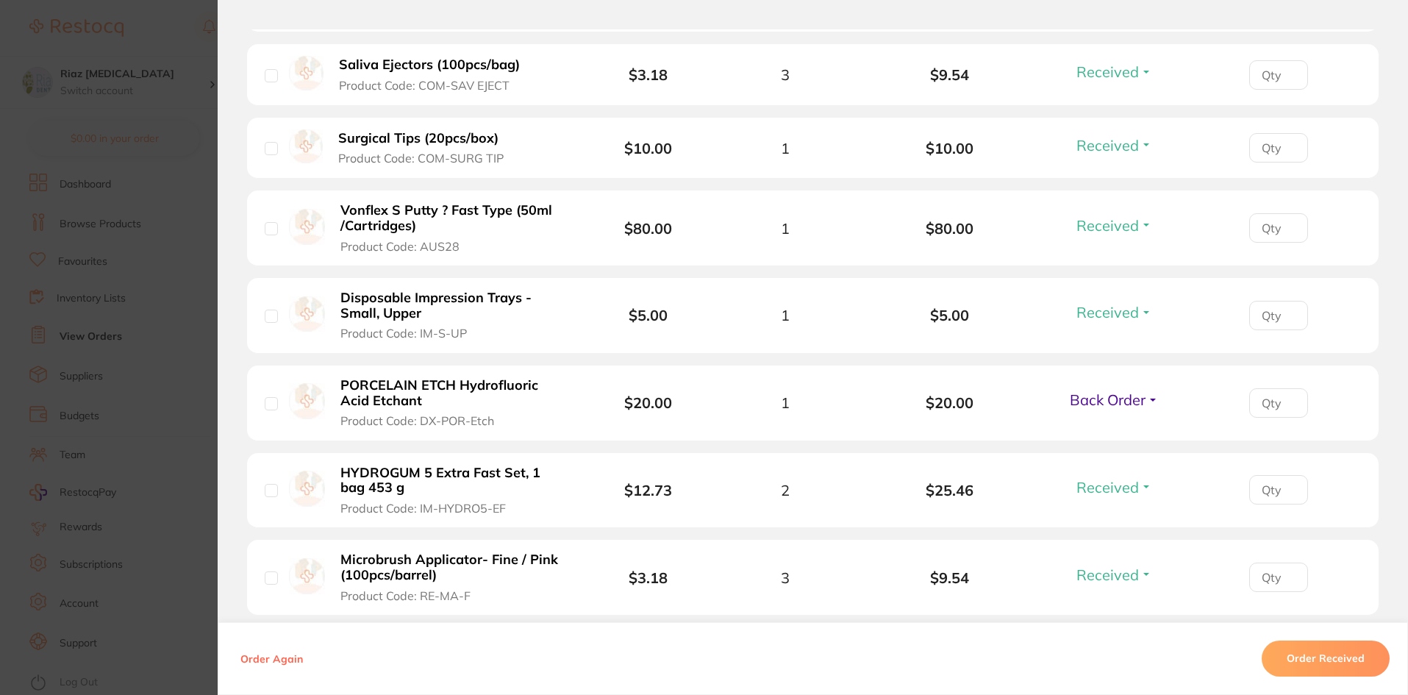
scroll to position [2279, 0]
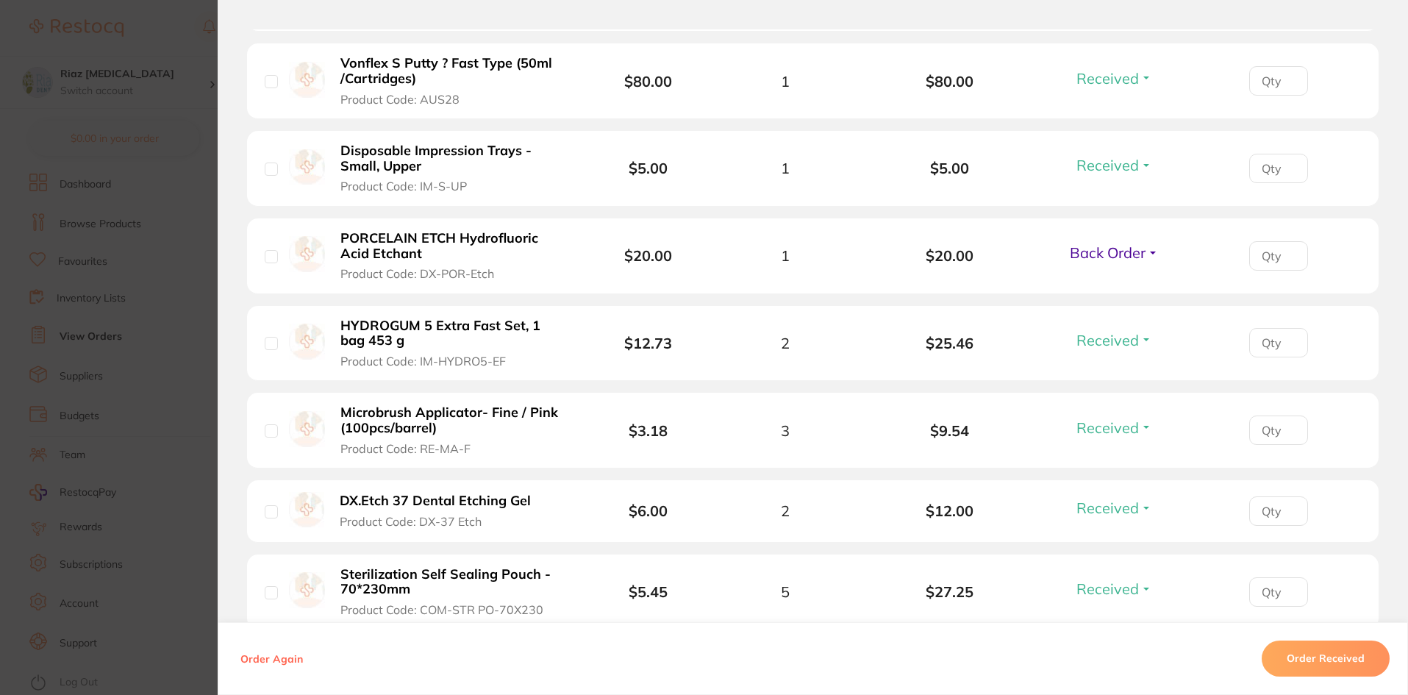
click at [1127, 243] on span "Back Order" at bounding box center [1108, 252] width 76 height 18
click at [1104, 279] on span "Received" at bounding box center [1114, 284] width 37 height 11
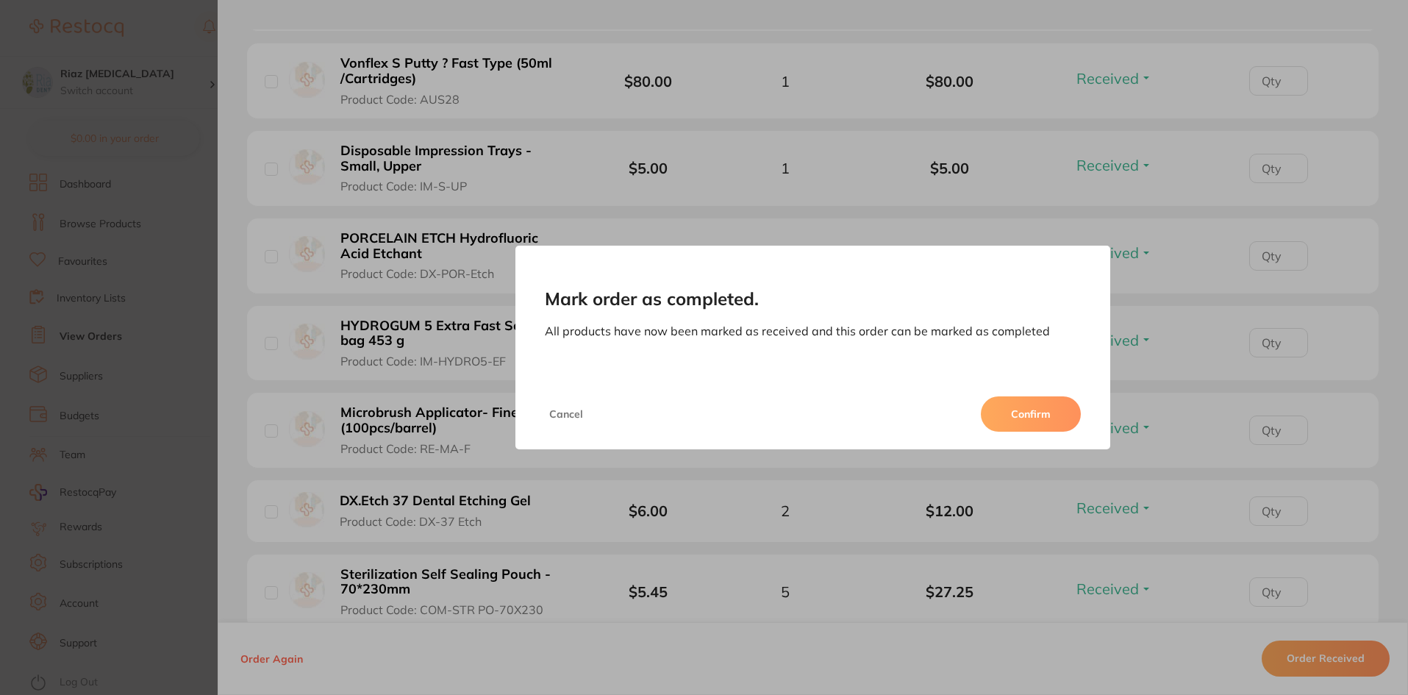
click at [1000, 390] on div "Cancel Confirm" at bounding box center [813, 414] width 596 height 71
click at [1002, 415] on button "Confirm" at bounding box center [1031, 413] width 100 height 35
